Goal: Information Seeking & Learning: Learn about a topic

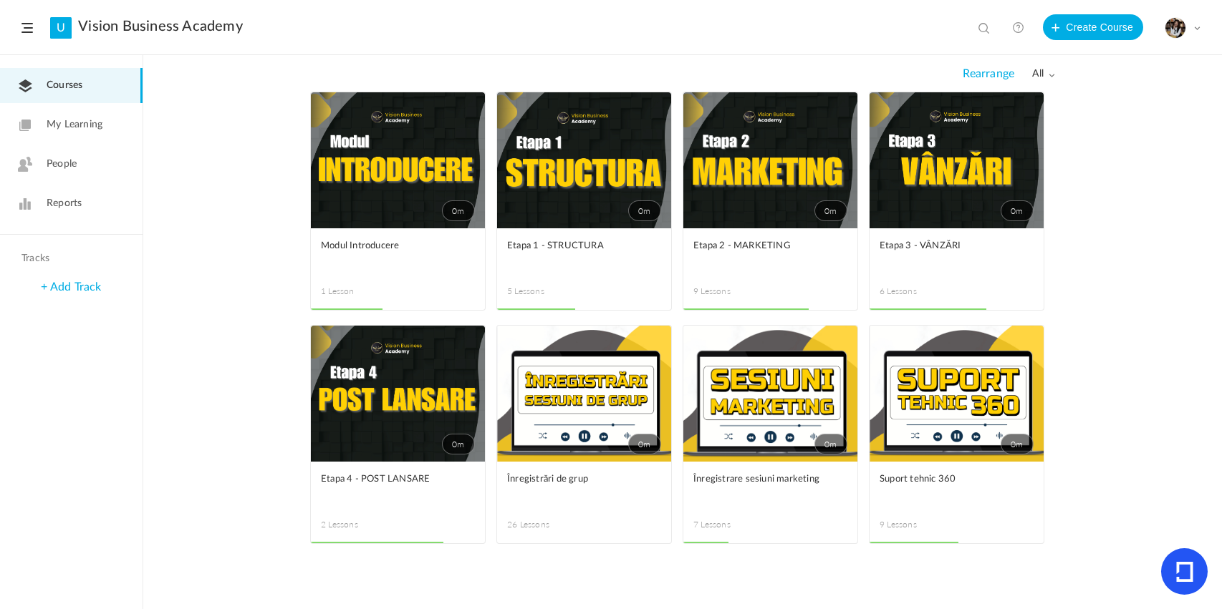
click at [914, 26] on header "U Vision Business Academy View all No results Create Course My Profile Universi…" at bounding box center [611, 27] width 1222 height 55
click at [775, 241] on span "Etapa 2 - MARKETING" at bounding box center [759, 246] width 132 height 16
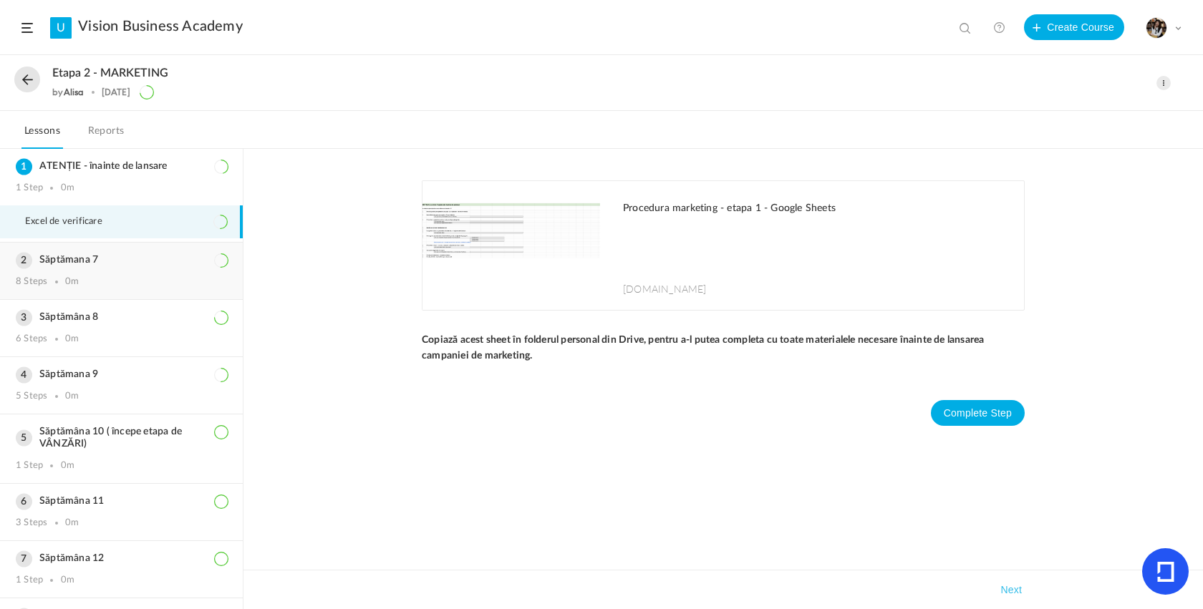
click at [69, 275] on div "Săptămana 7 8 Steps 0m" at bounding box center [121, 271] width 243 height 57
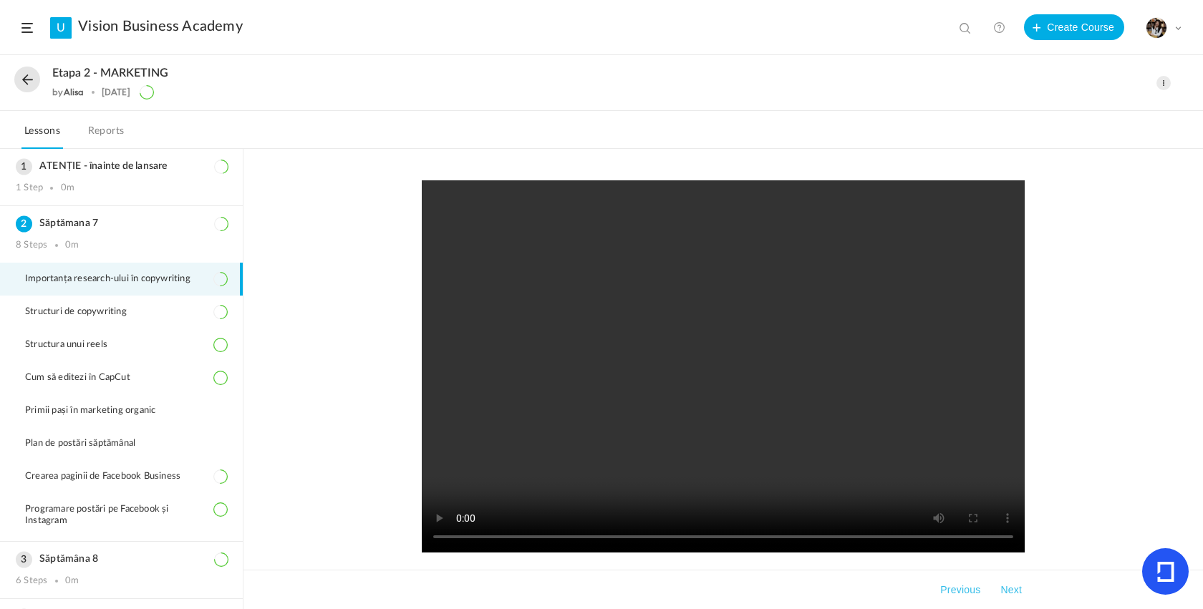
click at [36, 83] on button at bounding box center [27, 80] width 26 height 26
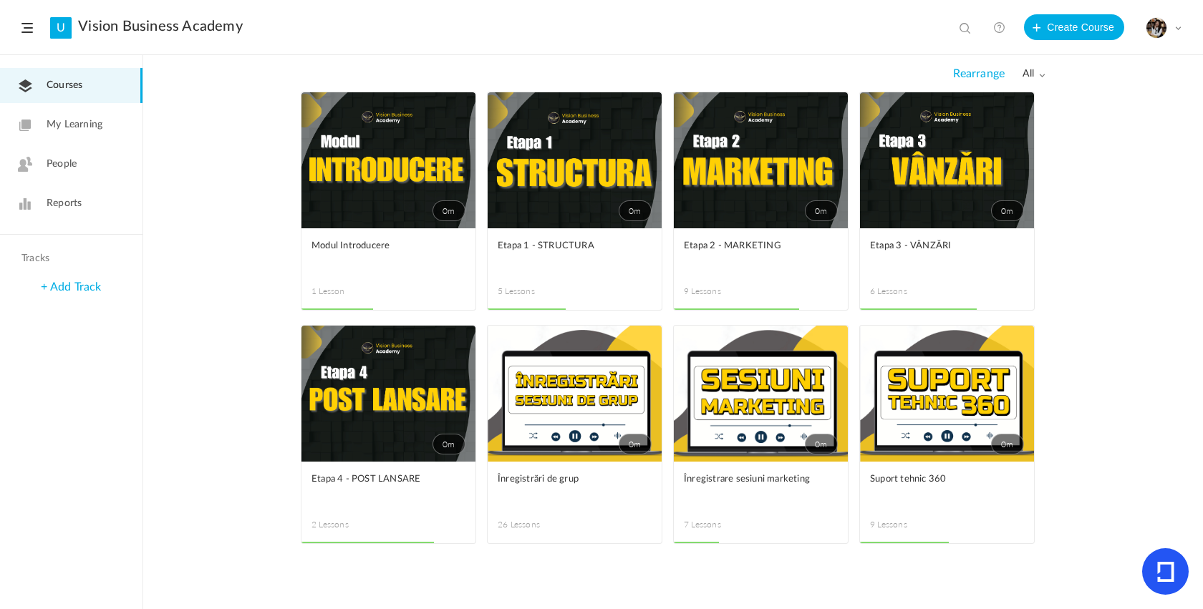
click at [747, 206] on link "0m" at bounding box center [761, 160] width 174 height 136
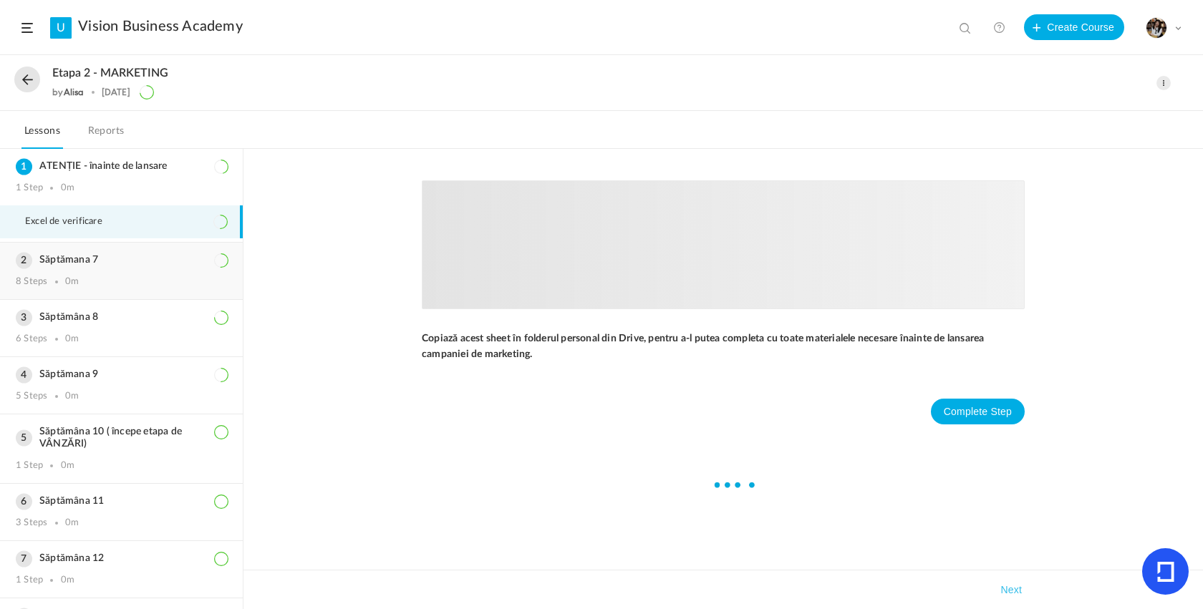
click at [130, 288] on div "8 Steps 0m" at bounding box center [121, 281] width 211 height 11
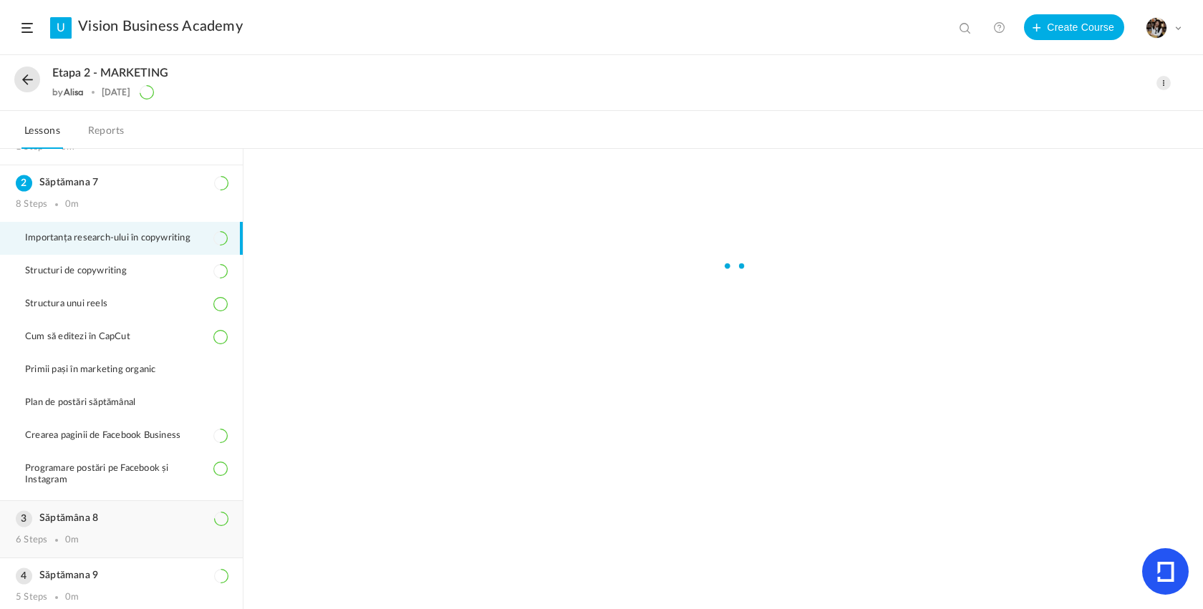
scroll to position [53, 0]
